Goal: Transaction & Acquisition: Purchase product/service

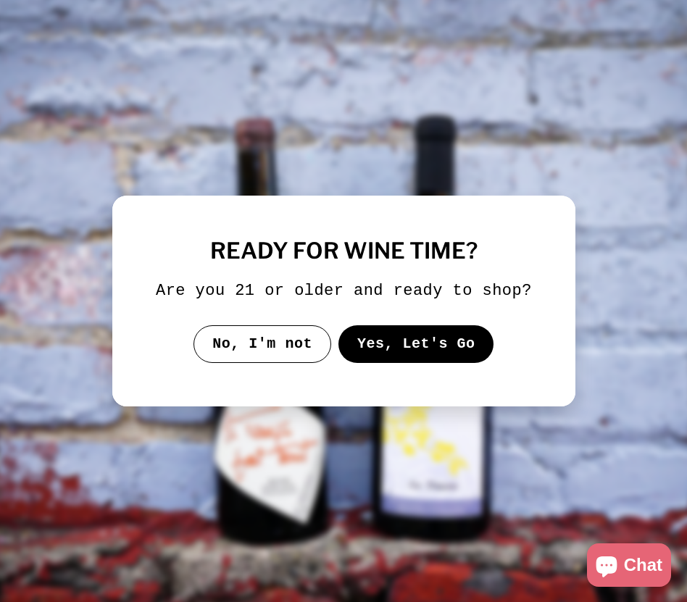
click at [283, 360] on button "No, I'm not" at bounding box center [262, 344] width 138 height 38
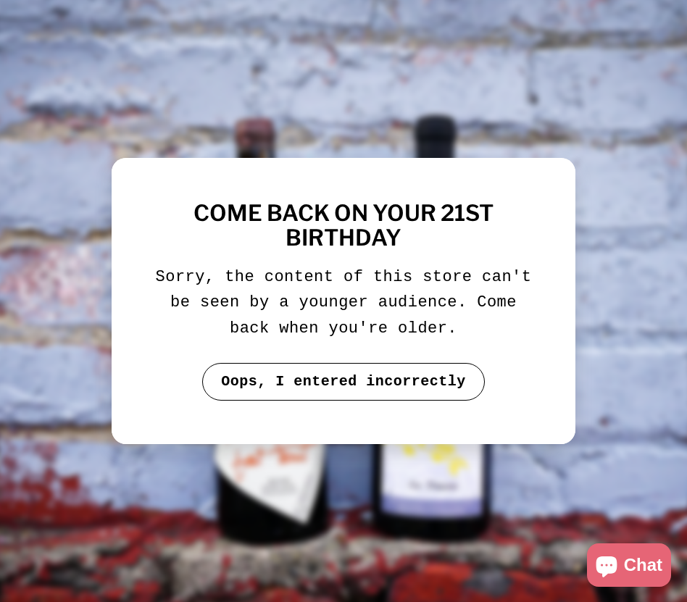
drag, startPoint x: 283, startPoint y: 360, endPoint x: 290, endPoint y: 358, distance: 7.6
click at [290, 359] on div "Come back on your 21st birthday Sorry, the content of this store can't be seen …" at bounding box center [343, 300] width 377 height 199
click at [363, 380] on button "Oops, I entered incorrectly" at bounding box center [343, 382] width 283 height 38
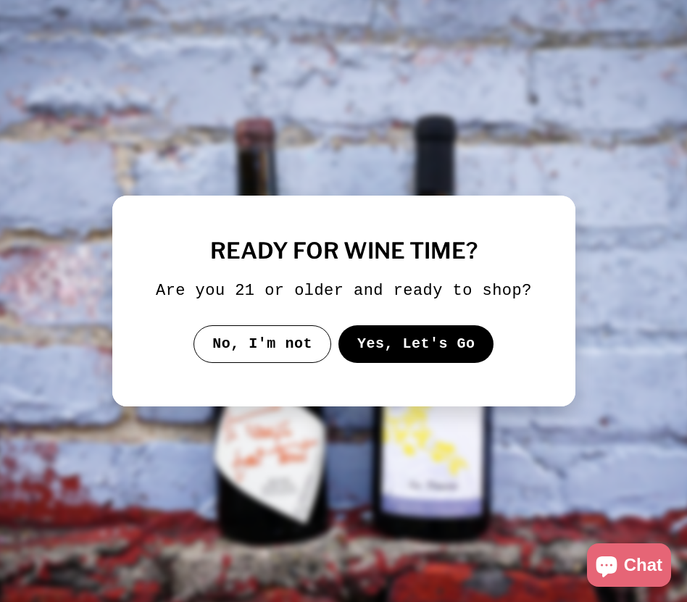
click at [412, 362] on button "Yes, Let's Go" at bounding box center [416, 344] width 156 height 38
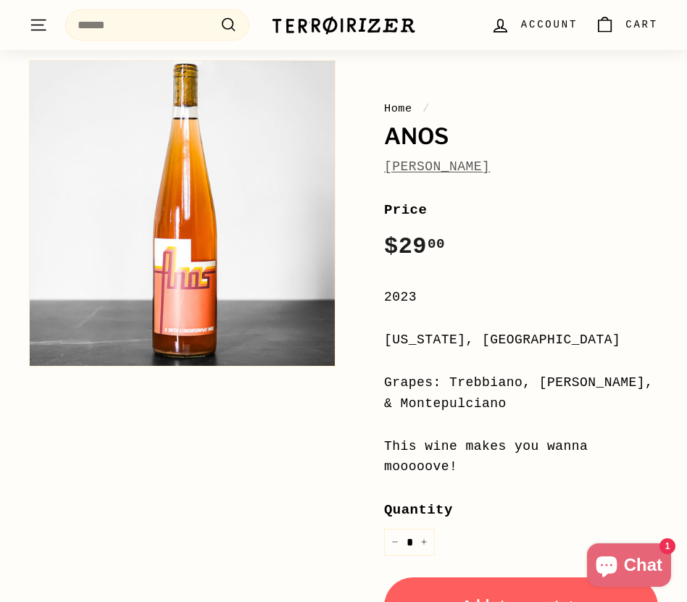
scroll to position [130, 0]
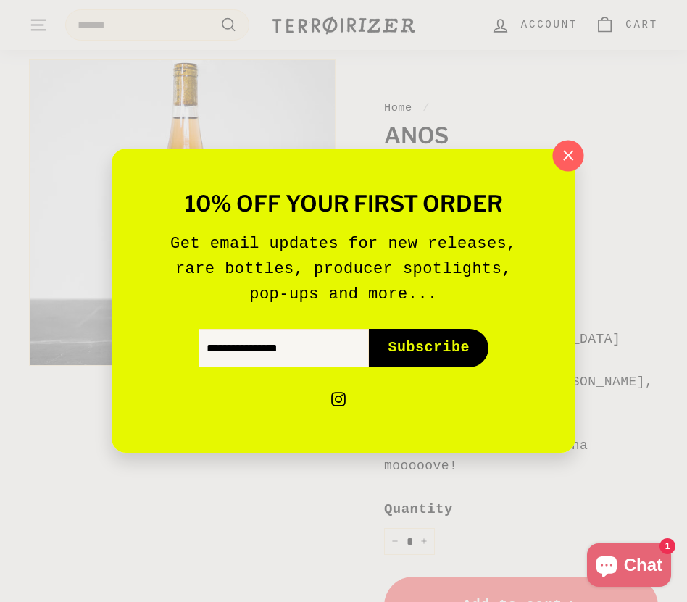
click at [569, 162] on icon "button" at bounding box center [568, 156] width 22 height 22
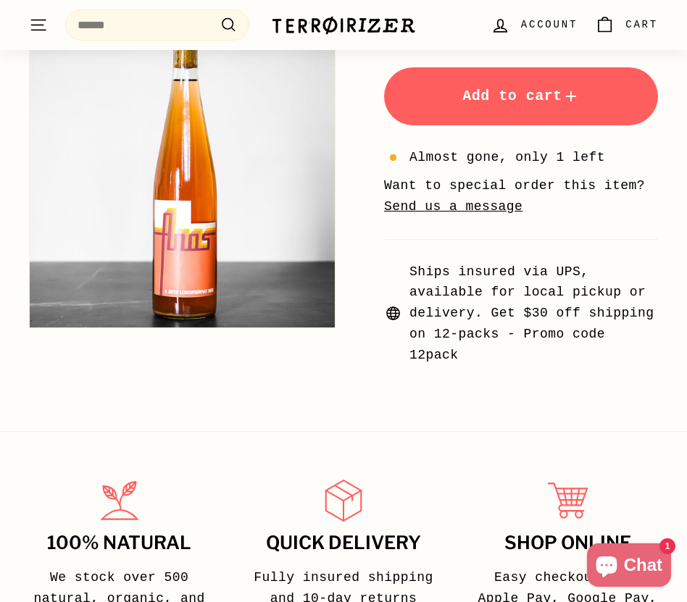
scroll to position [640, 0]
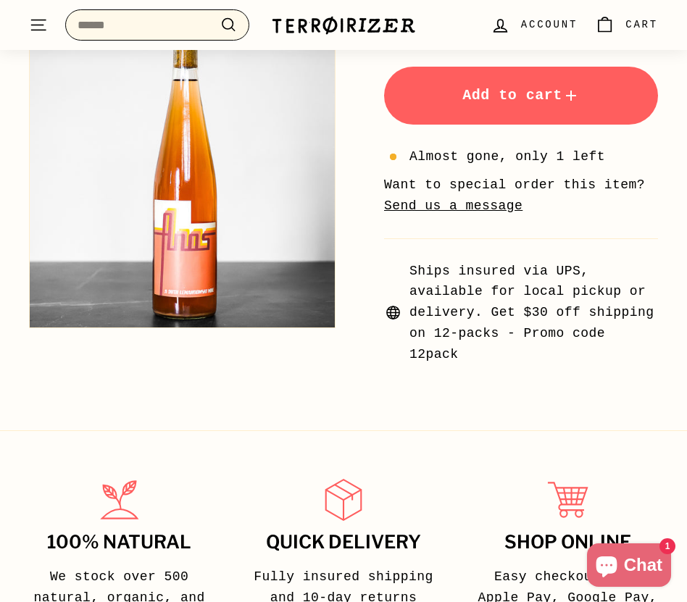
click at [168, 23] on input "Search" at bounding box center [157, 25] width 184 height 32
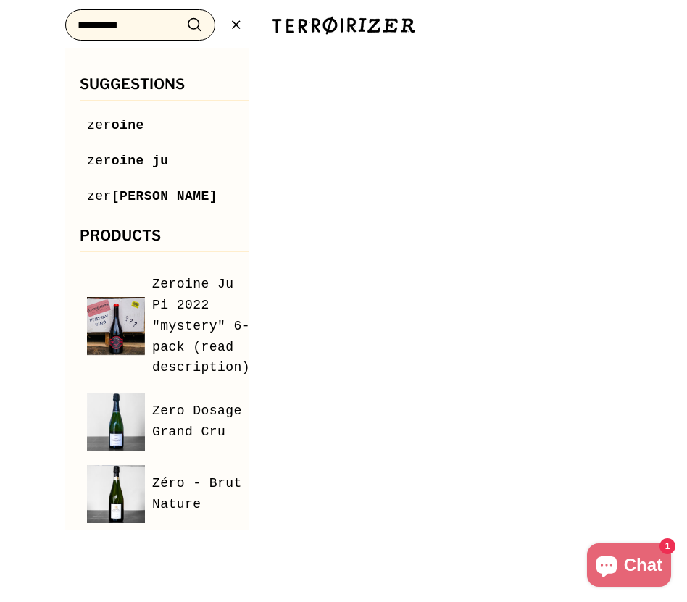
type input "*********"
click at [181, 14] on button ".cls-1{fill:none;stroke:#000;stroke-miterlimit:10;stroke-width:2px} Search" at bounding box center [194, 25] width 27 height 22
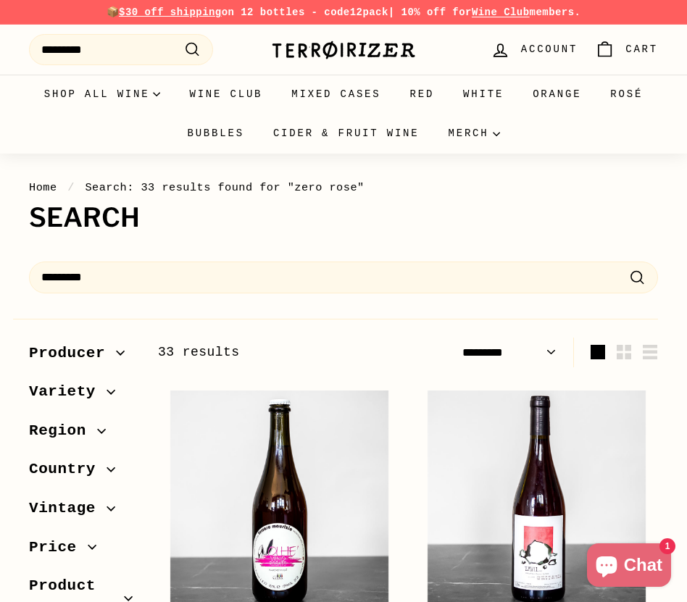
select select "*********"
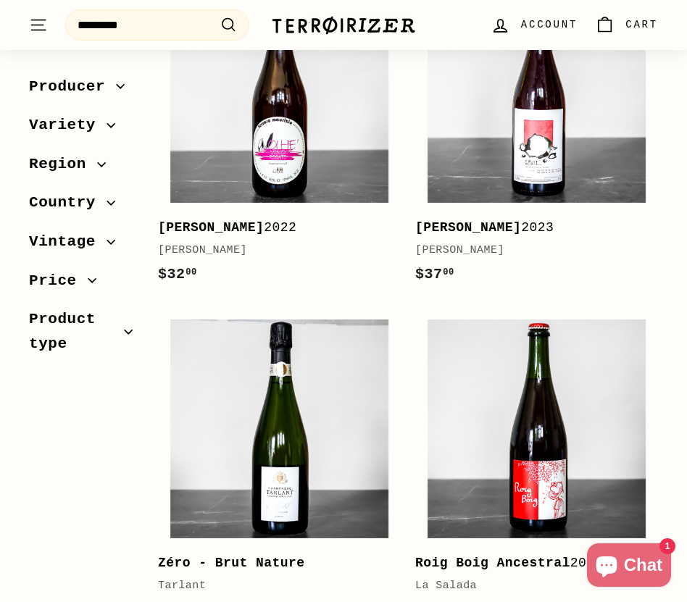
scroll to position [459, 0]
